Goal: Navigation & Orientation: Find specific page/section

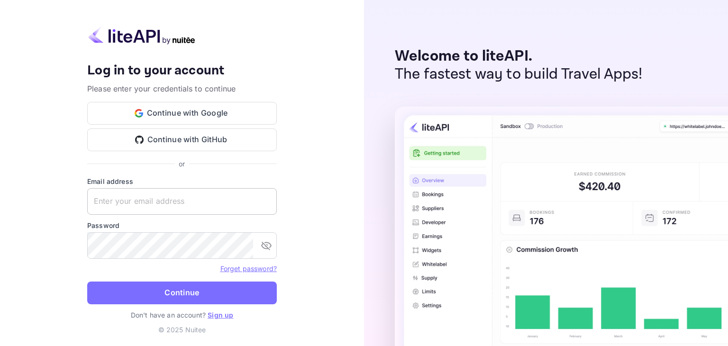
click at [183, 201] on input "text" at bounding box center [182, 201] width 190 height 27
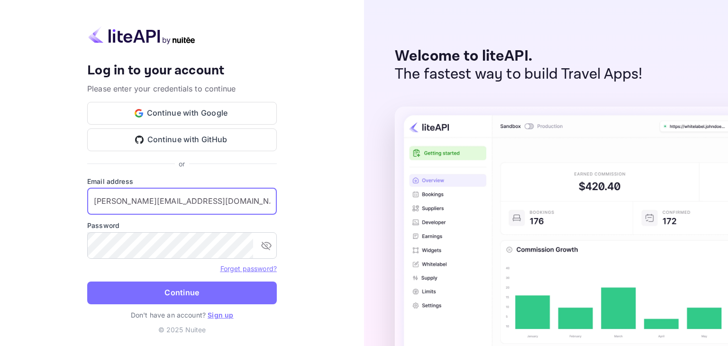
type input "[PERSON_NAME][EMAIL_ADDRESS][DOMAIN_NAME]"
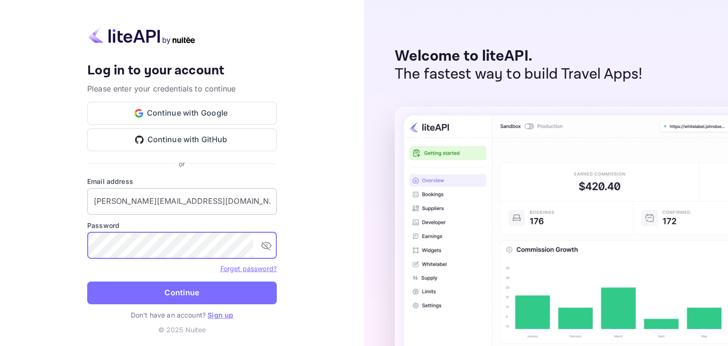
click at [87, 282] on button "Continue" at bounding box center [182, 293] width 190 height 23
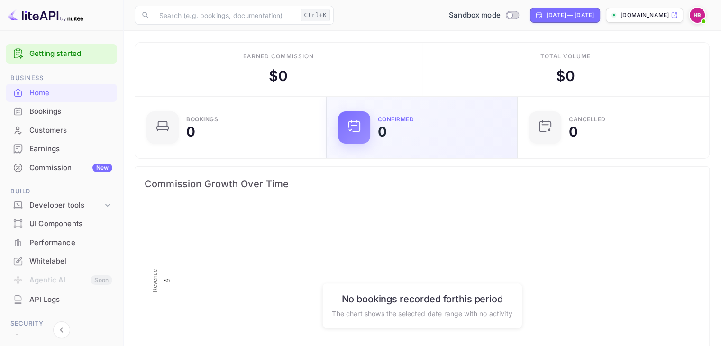
scroll to position [147, 178]
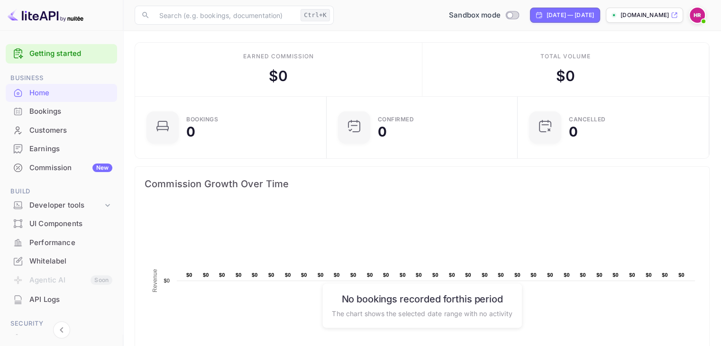
click at [668, 14] on p "[DOMAIN_NAME]" at bounding box center [644, 15] width 48 height 9
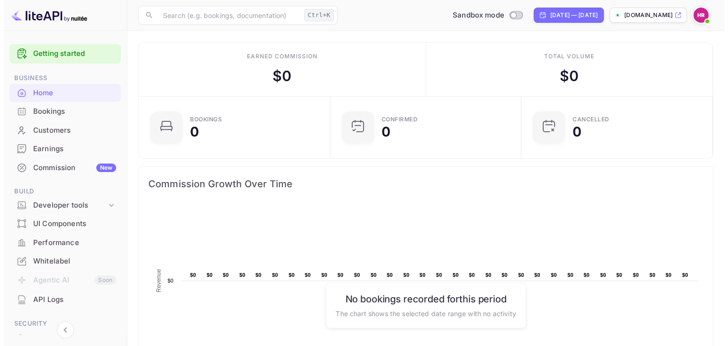
scroll to position [129, 0]
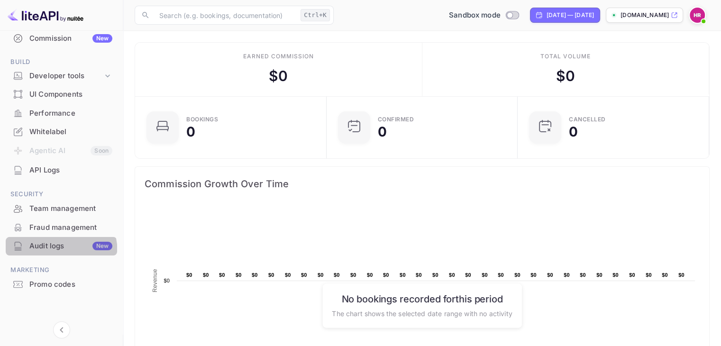
click at [52, 252] on div "Audit logs New" at bounding box center [61, 246] width 111 height 18
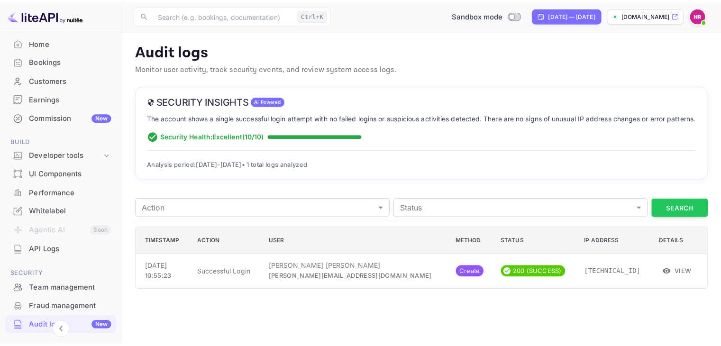
scroll to position [49, 0]
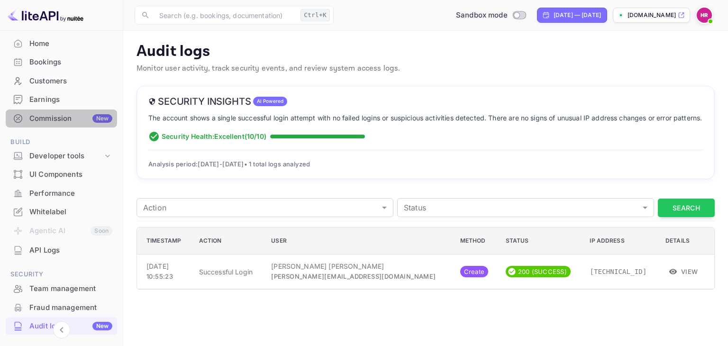
click at [45, 109] on div "Commission New" at bounding box center [61, 118] width 111 height 18
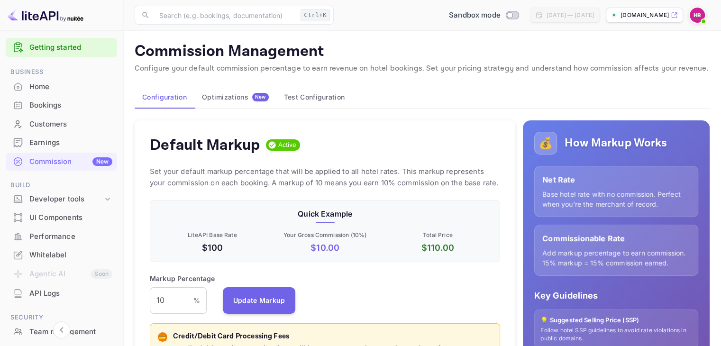
scroll to position [6, 0]
click at [42, 90] on div "Home" at bounding box center [70, 87] width 83 height 11
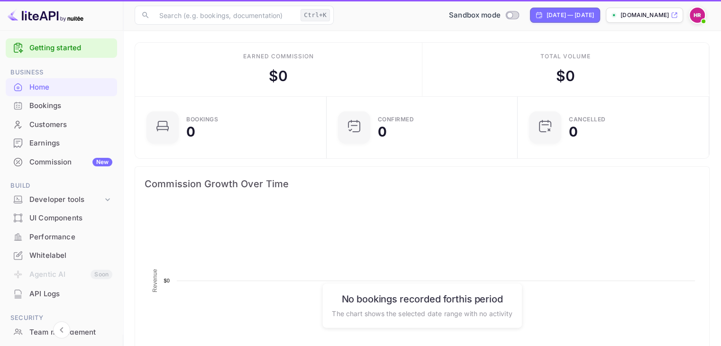
scroll to position [147, 178]
